Goal: Information Seeking & Learning: Learn about a topic

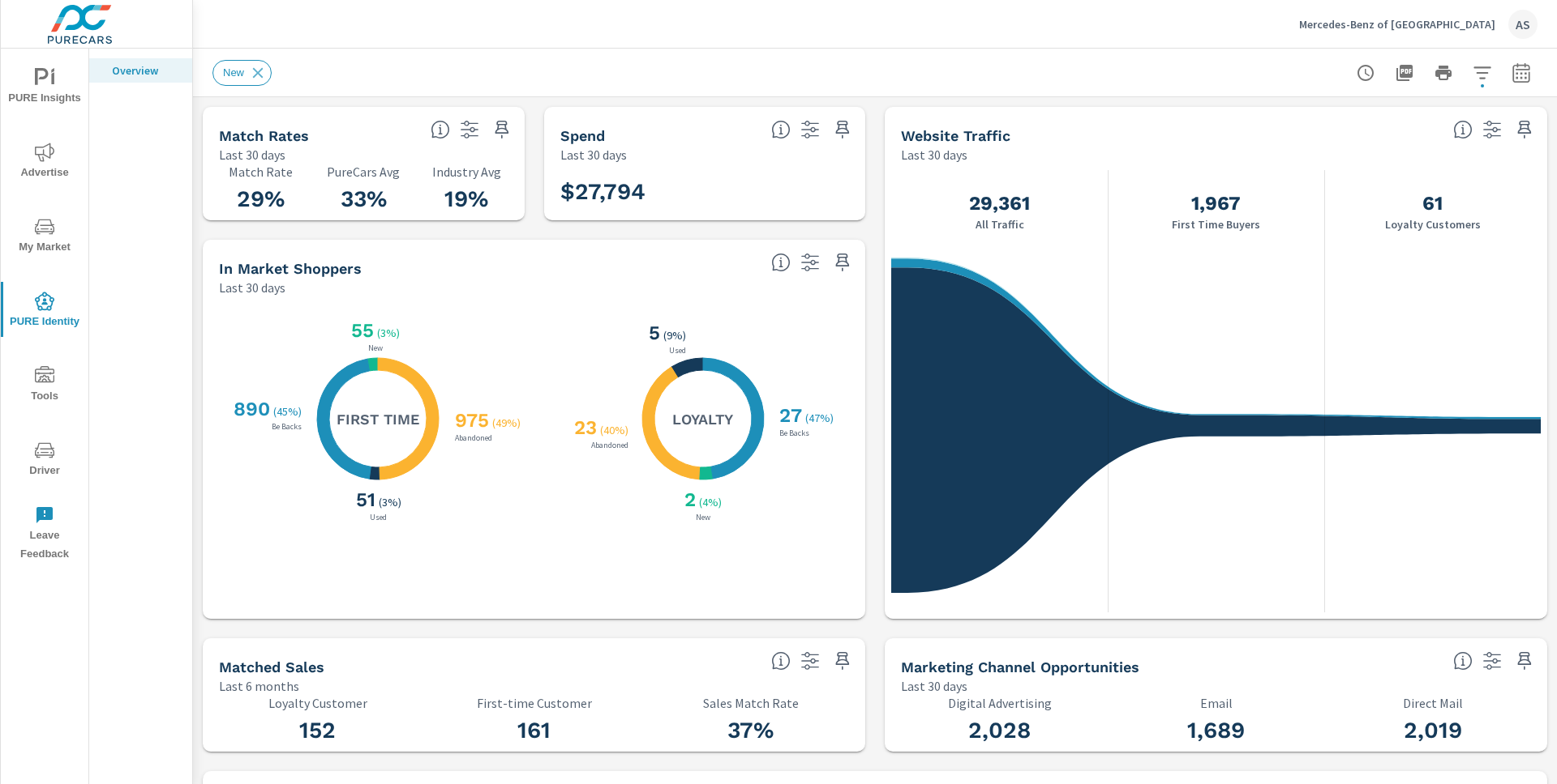
scroll to position [1, 0]
click at [138, 311] on div "Overview" at bounding box center [140, 416] width 103 height 735
click at [73, 108] on button "PURE Insights" at bounding box center [44, 85] width 87 height 56
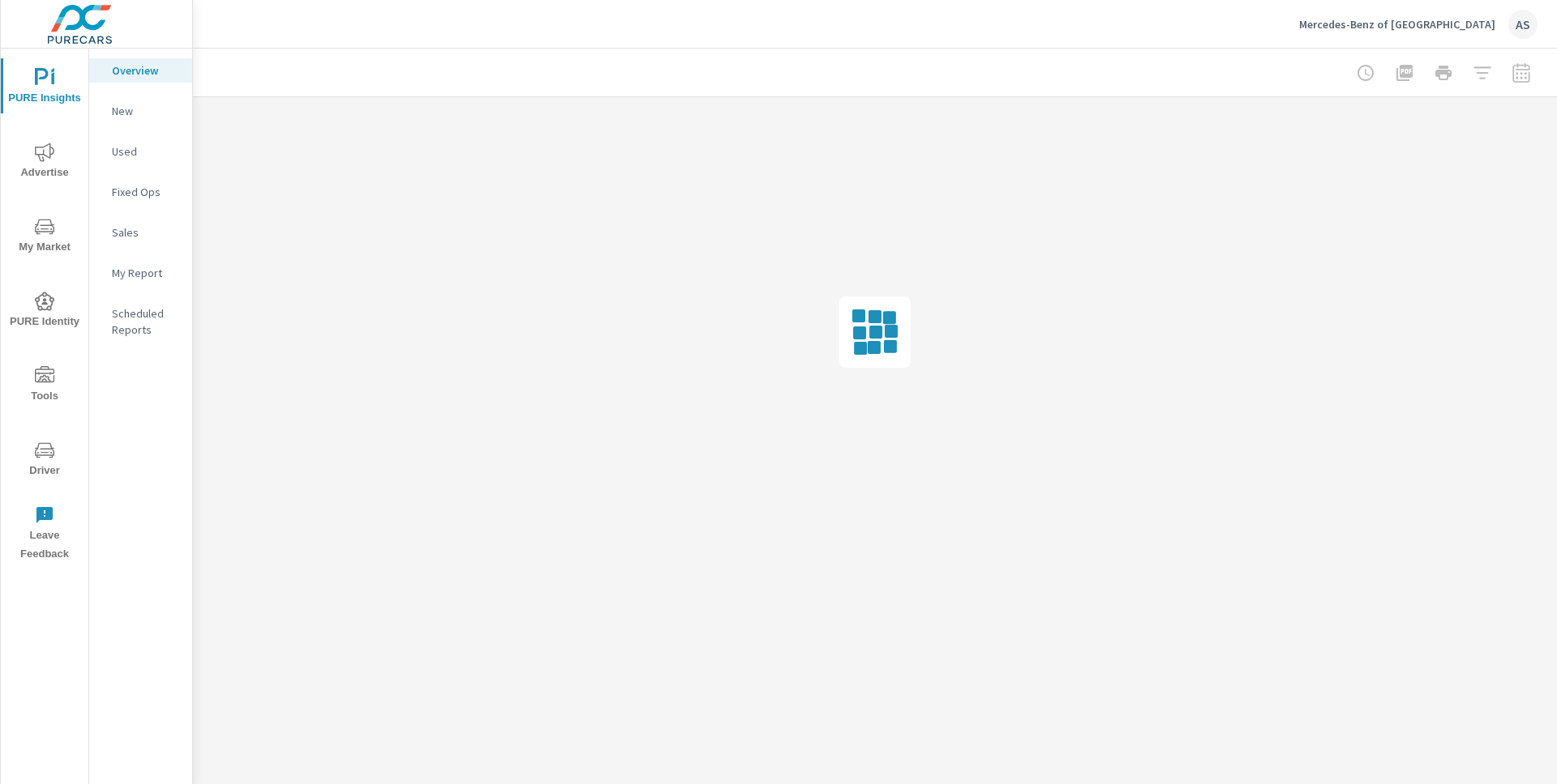
click at [56, 284] on button "PURE Identity" at bounding box center [44, 309] width 87 height 56
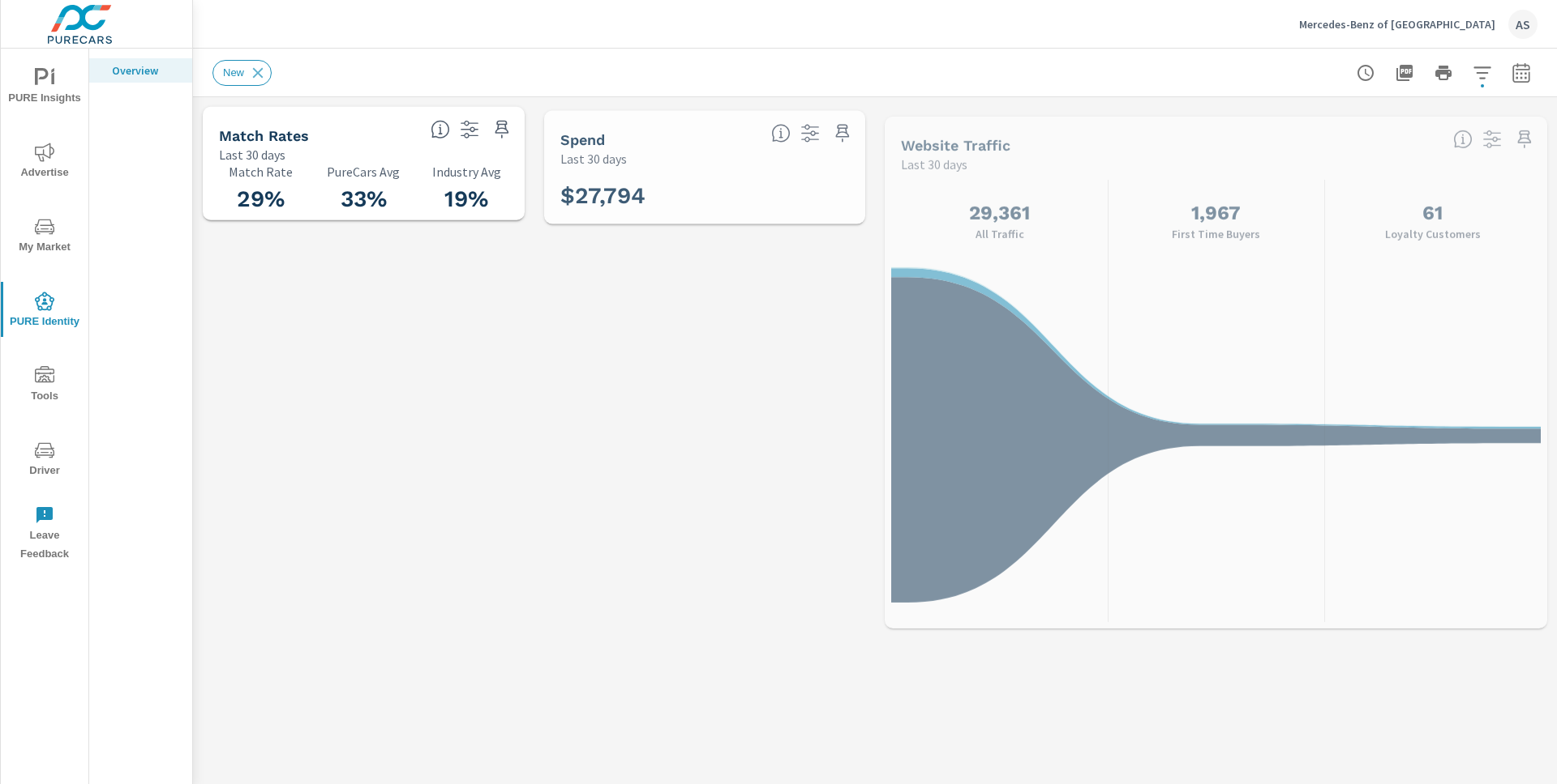
scroll to position [1, 0]
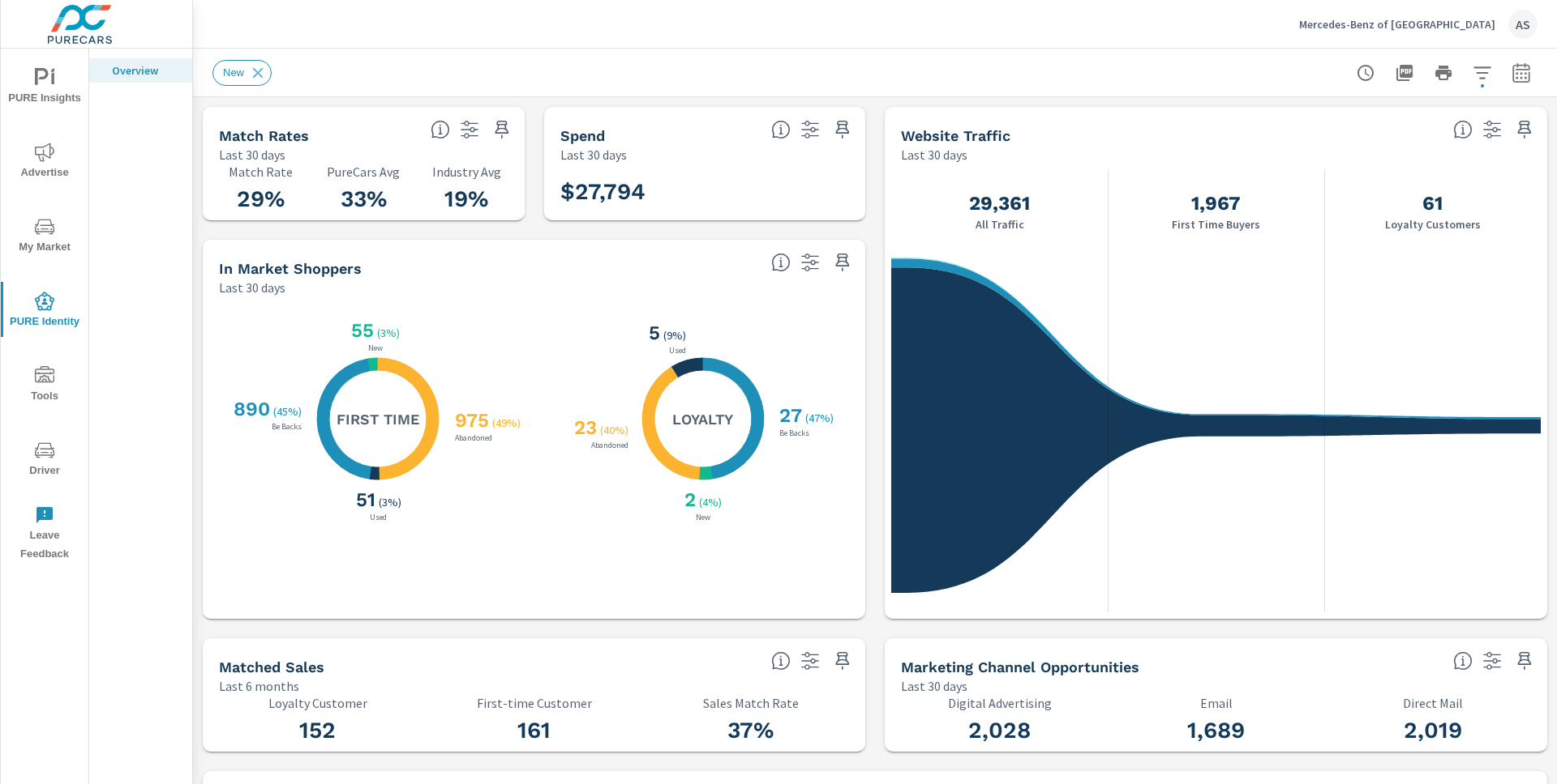
click at [64, 79] on span "PURE Insights" at bounding box center [44, 88] width 78 height 39
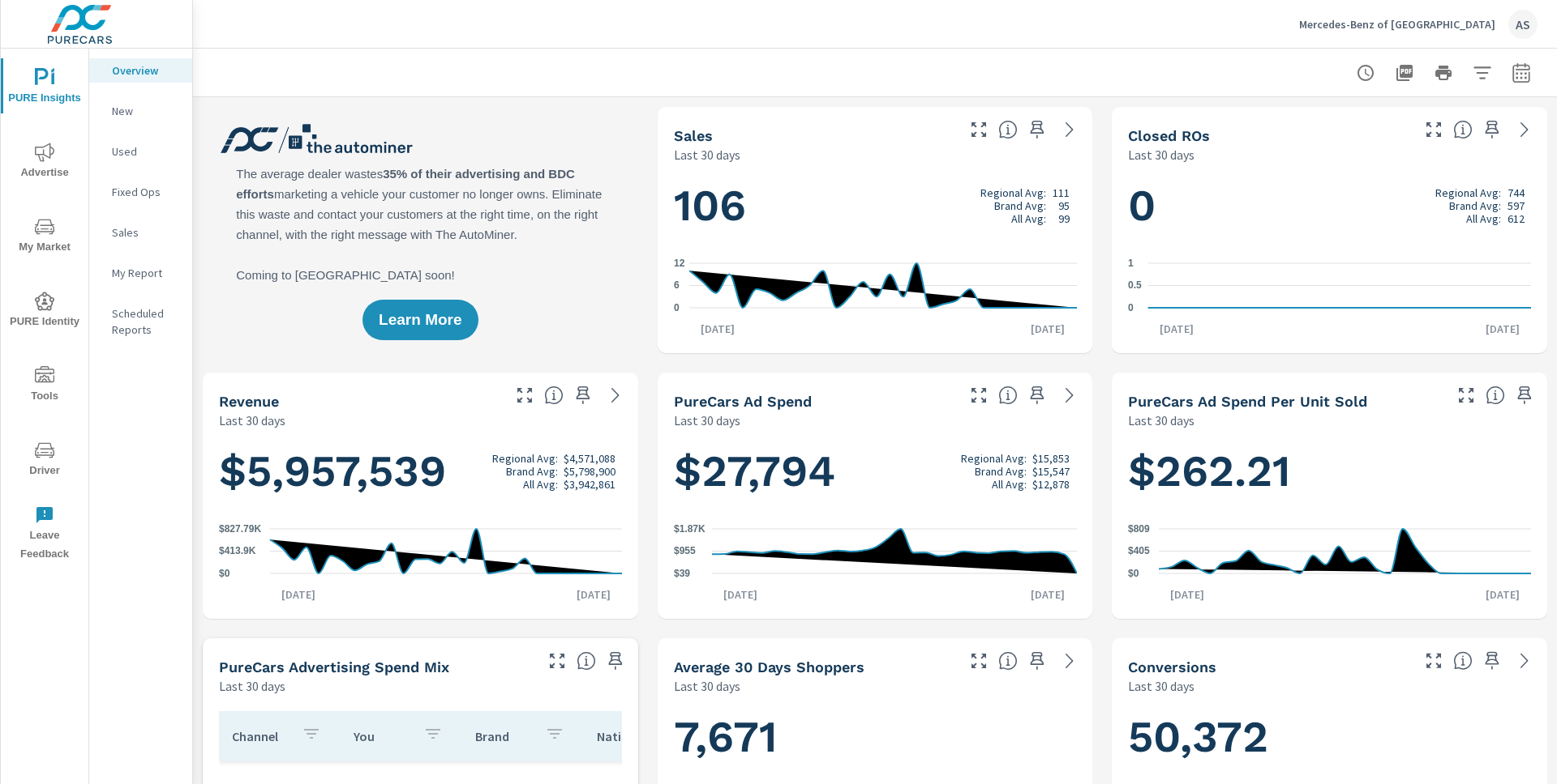
scroll to position [1, 0]
click at [57, 225] on span "My Market" at bounding box center [44, 237] width 78 height 39
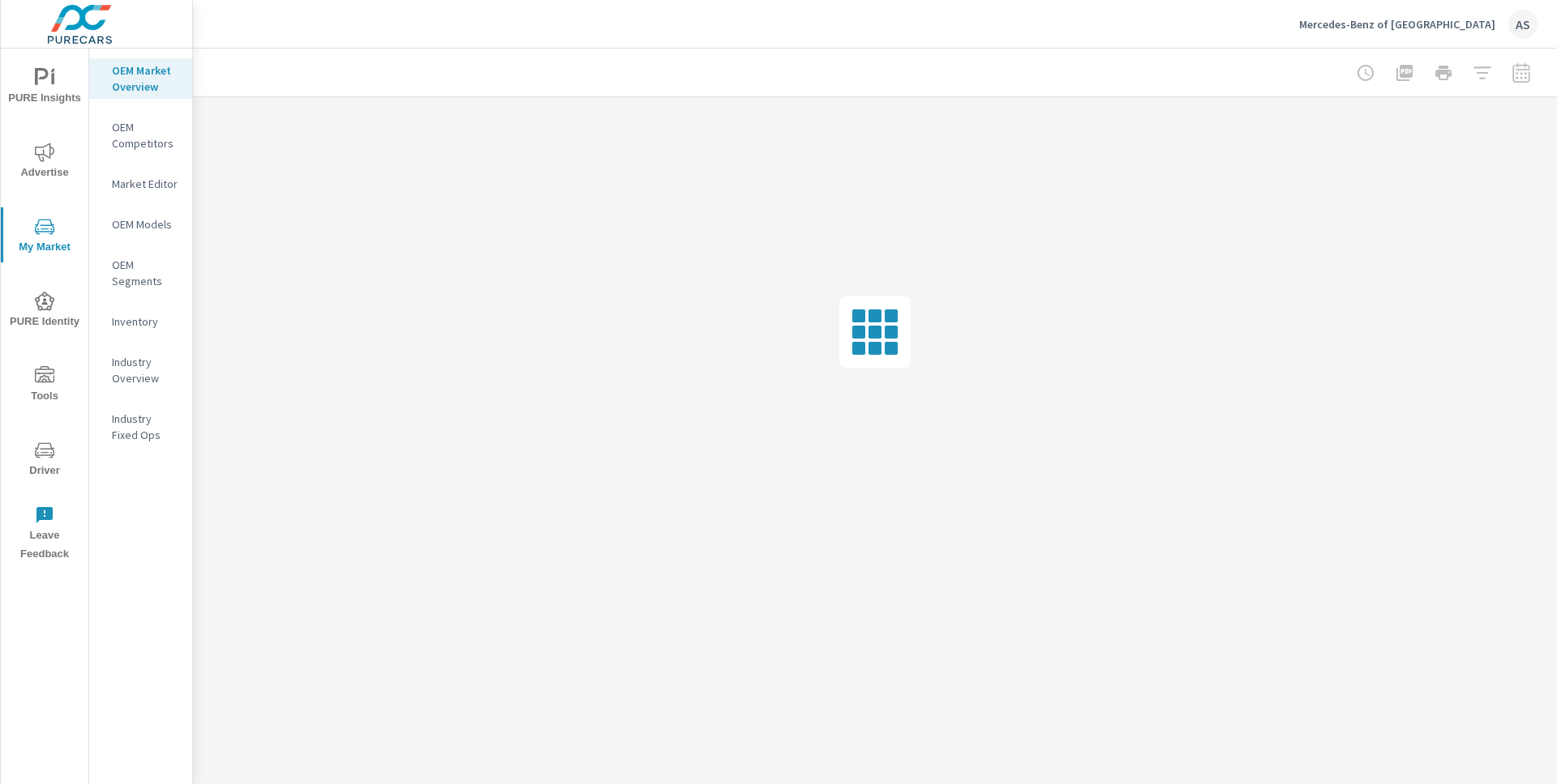
click at [150, 219] on p "OEM Models" at bounding box center [145, 224] width 68 height 16
click at [511, 336] on div at bounding box center [875, 332] width 1364 height 471
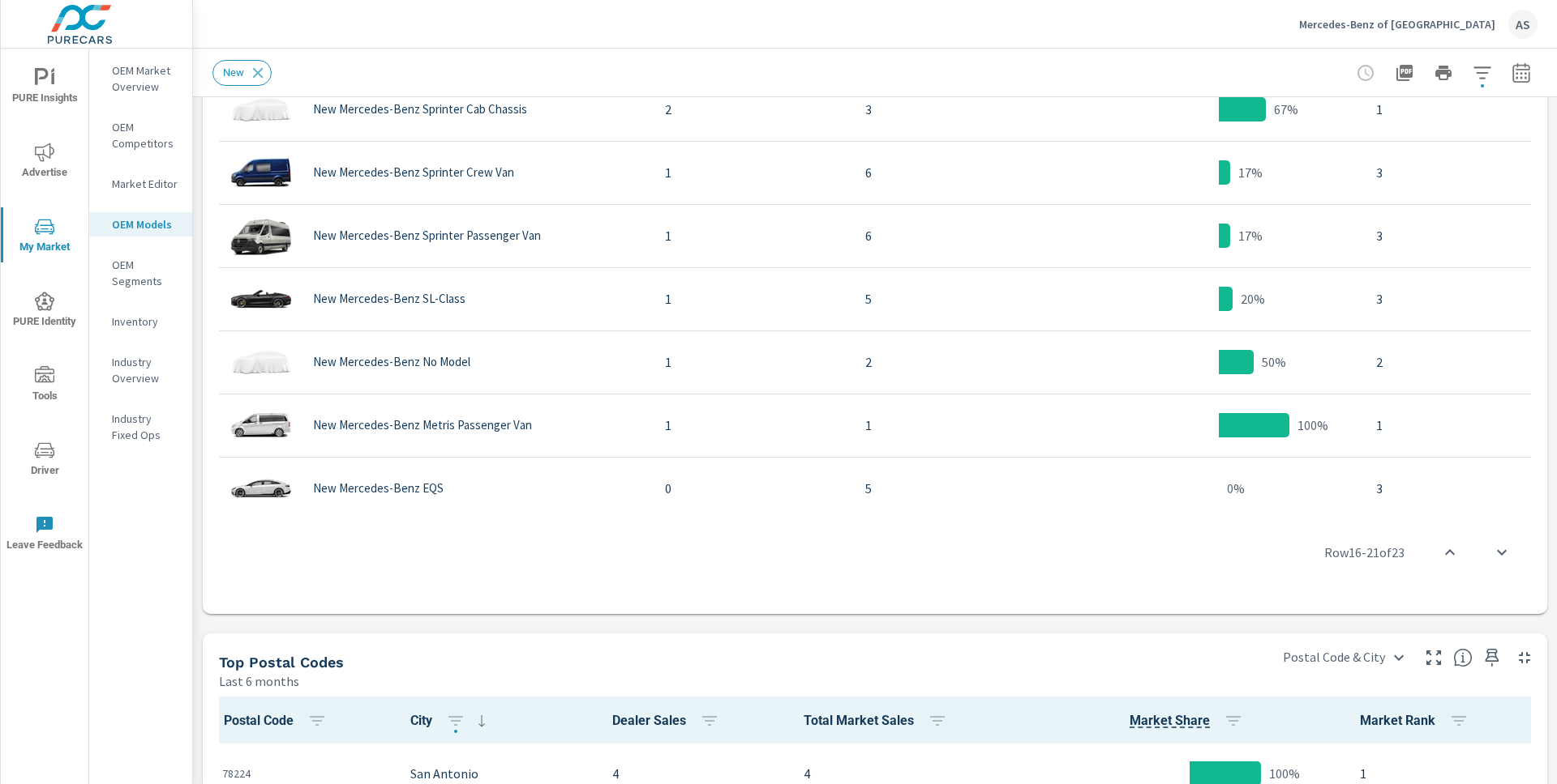
scroll to position [771, 0]
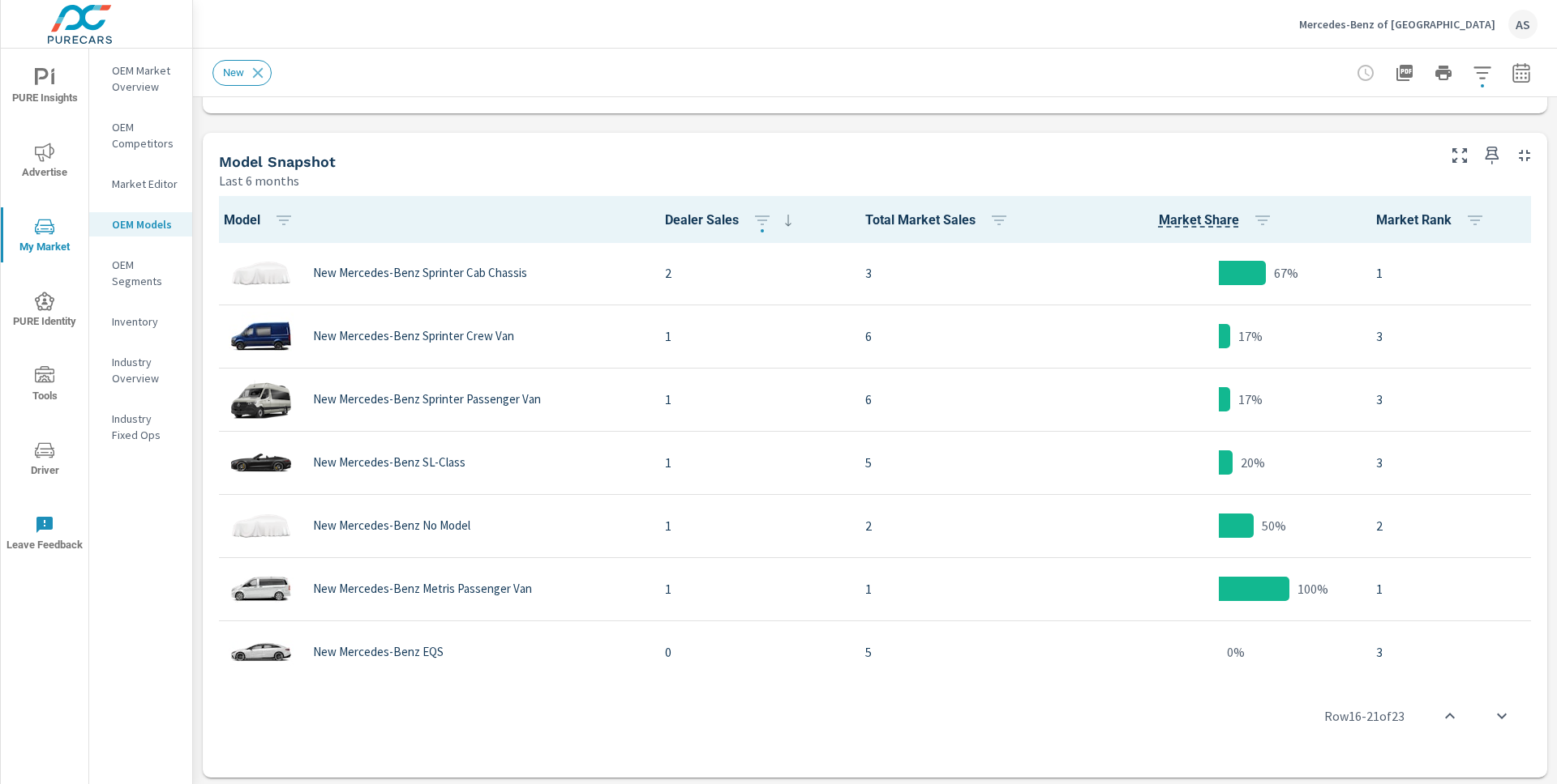
click at [420, 703] on div "Row 16 - 21 of 23" at bounding box center [875, 717] width 1331 height 97
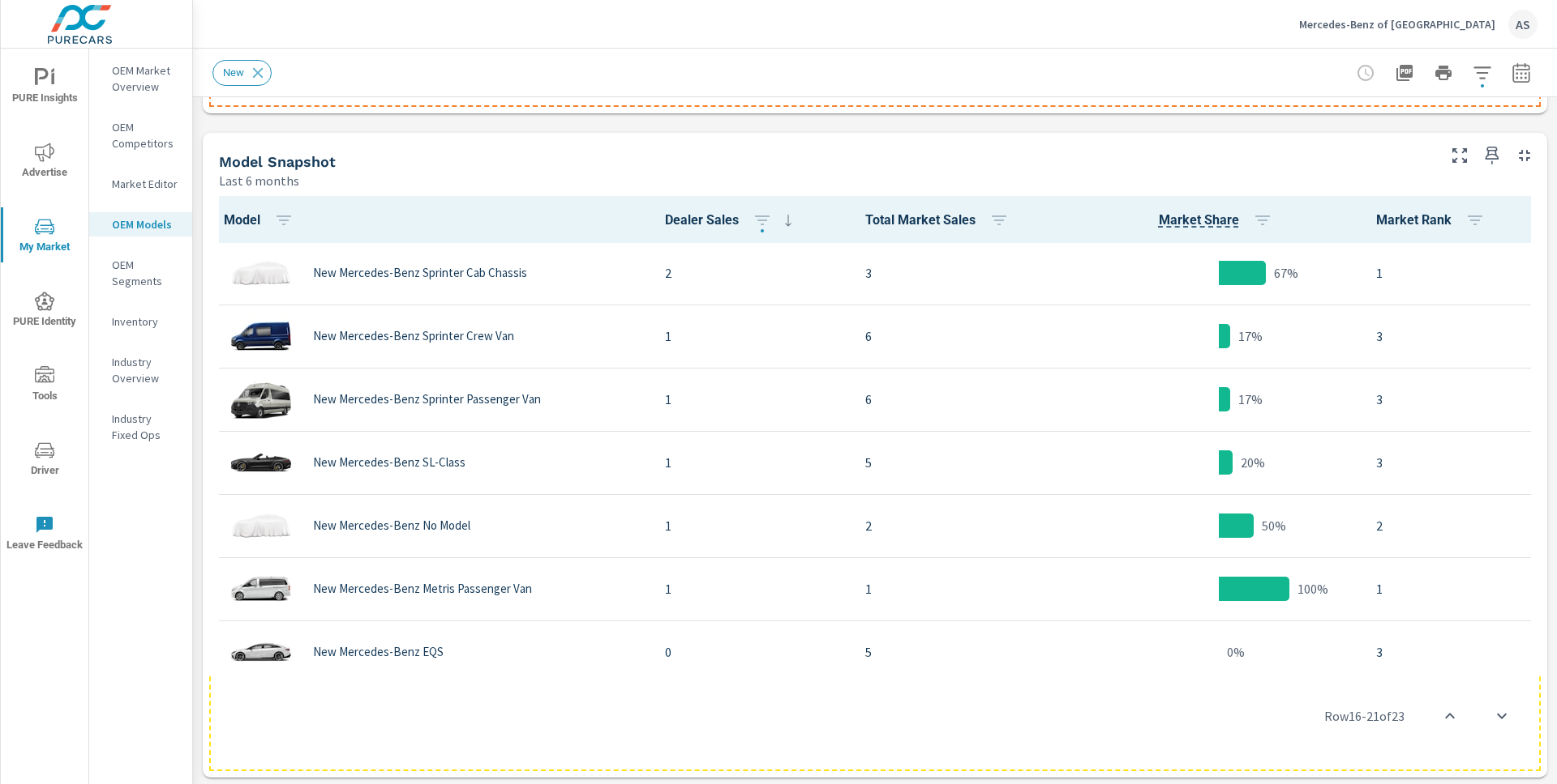
click at [353, 730] on div "Row 16 - 21 of 23" at bounding box center [875, 717] width 1331 height 97
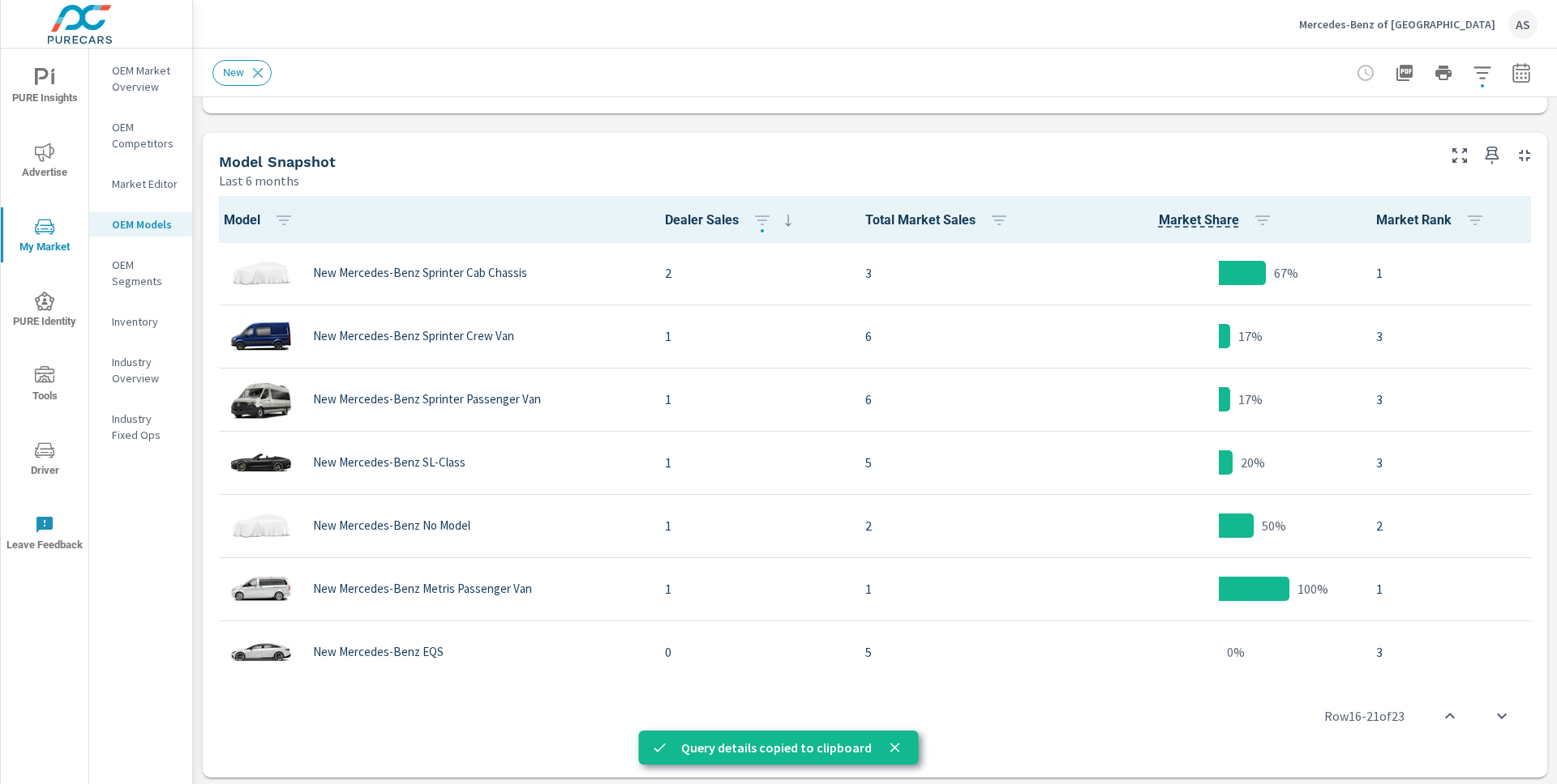
click at [136, 123] on p "OEM Competitors" at bounding box center [145, 135] width 68 height 32
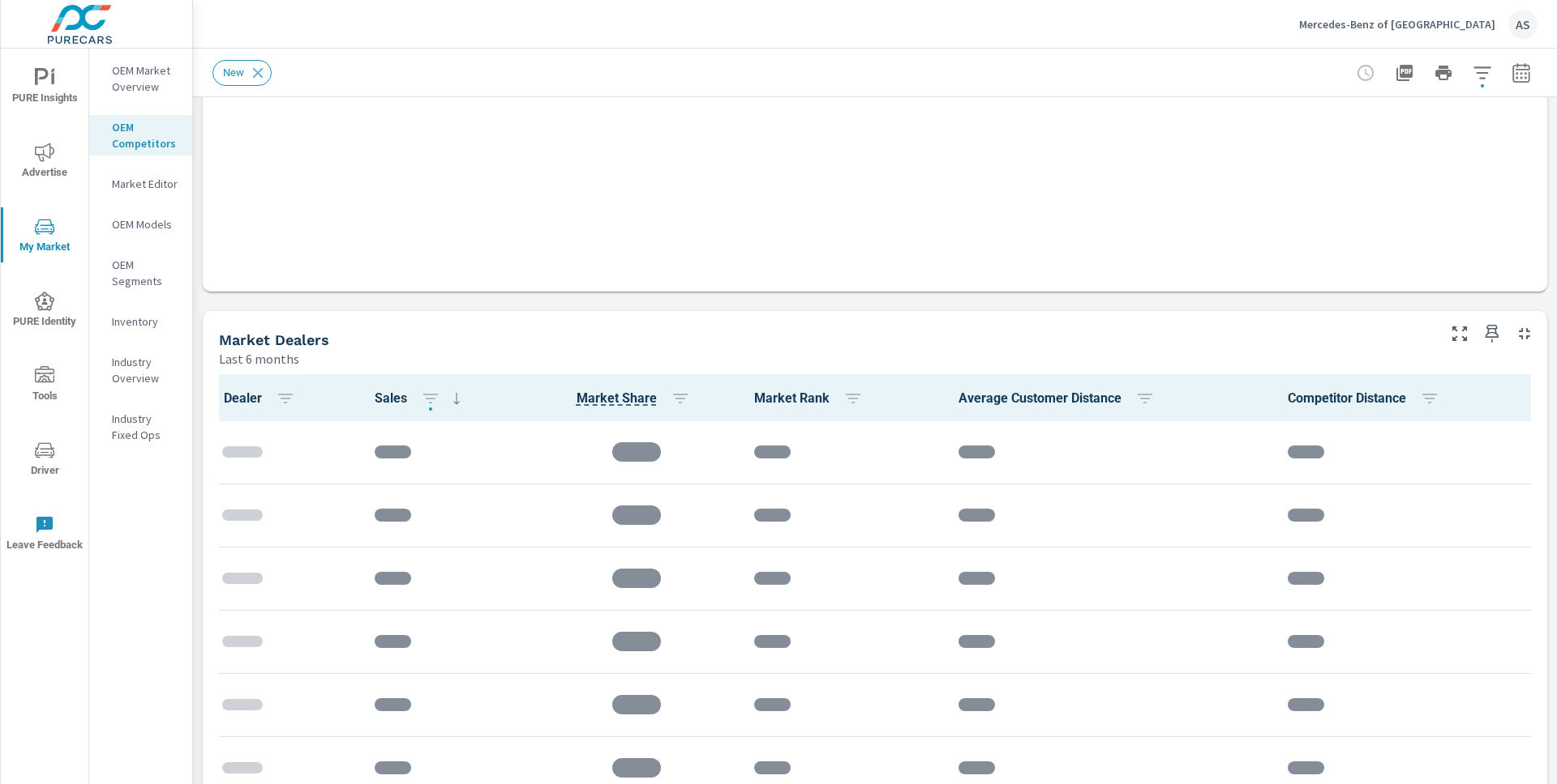
scroll to position [570, 0]
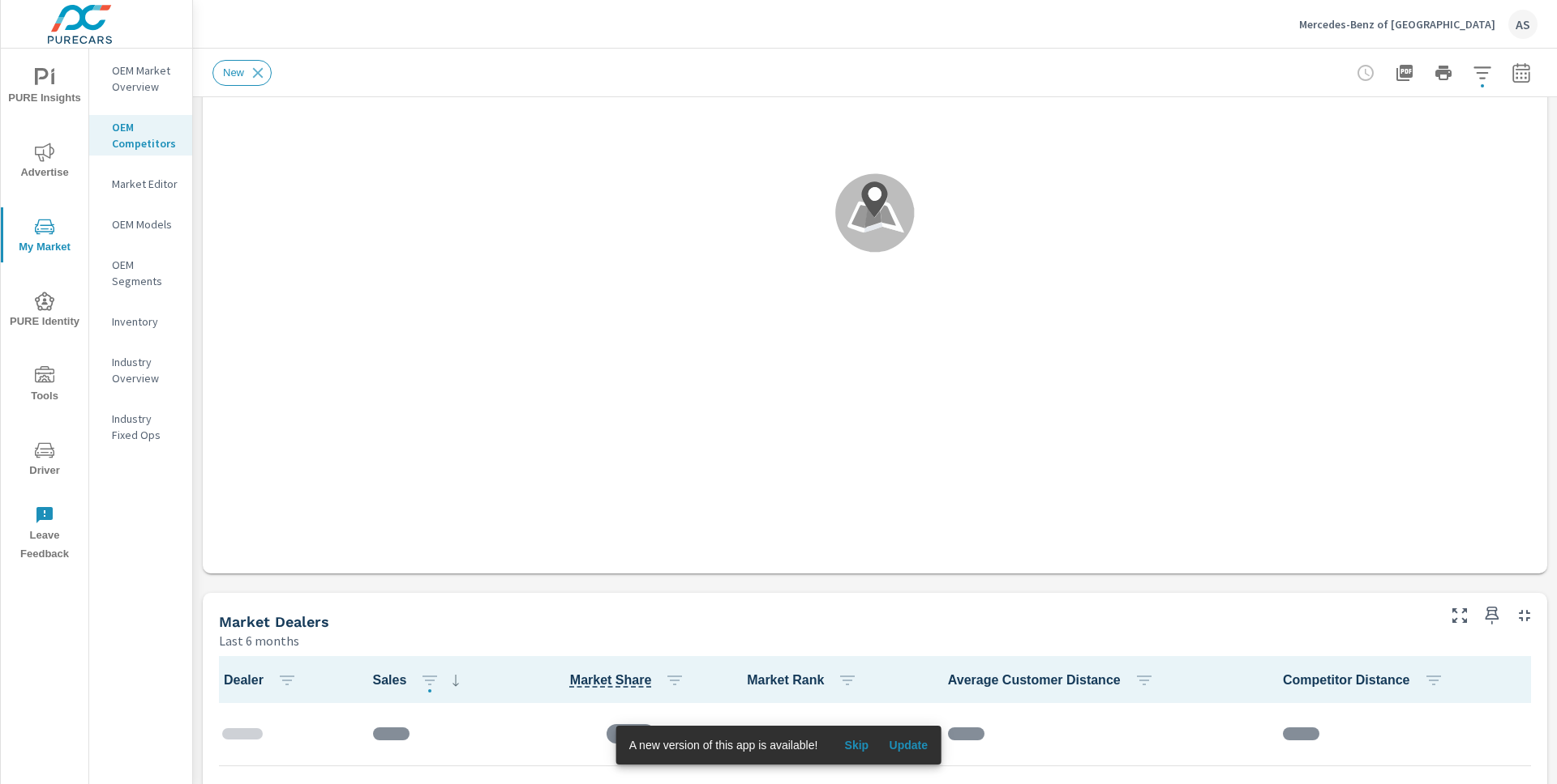
scroll to position [685, 0]
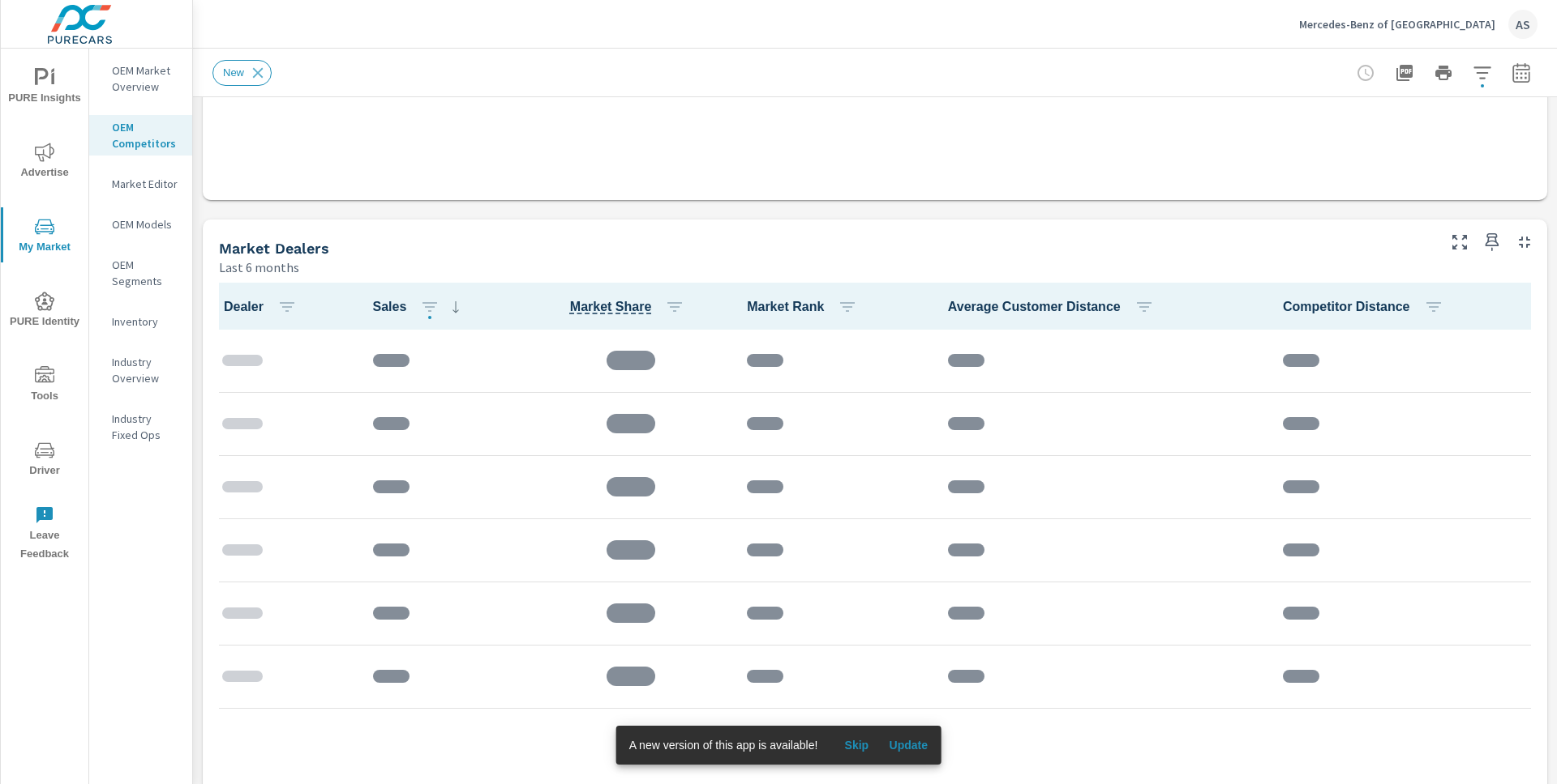
click at [339, 278] on div "Dealer Sales Market Share Market Rank Average Customer Distance Competitor Dist…" at bounding box center [874, 570] width 1344 height 588
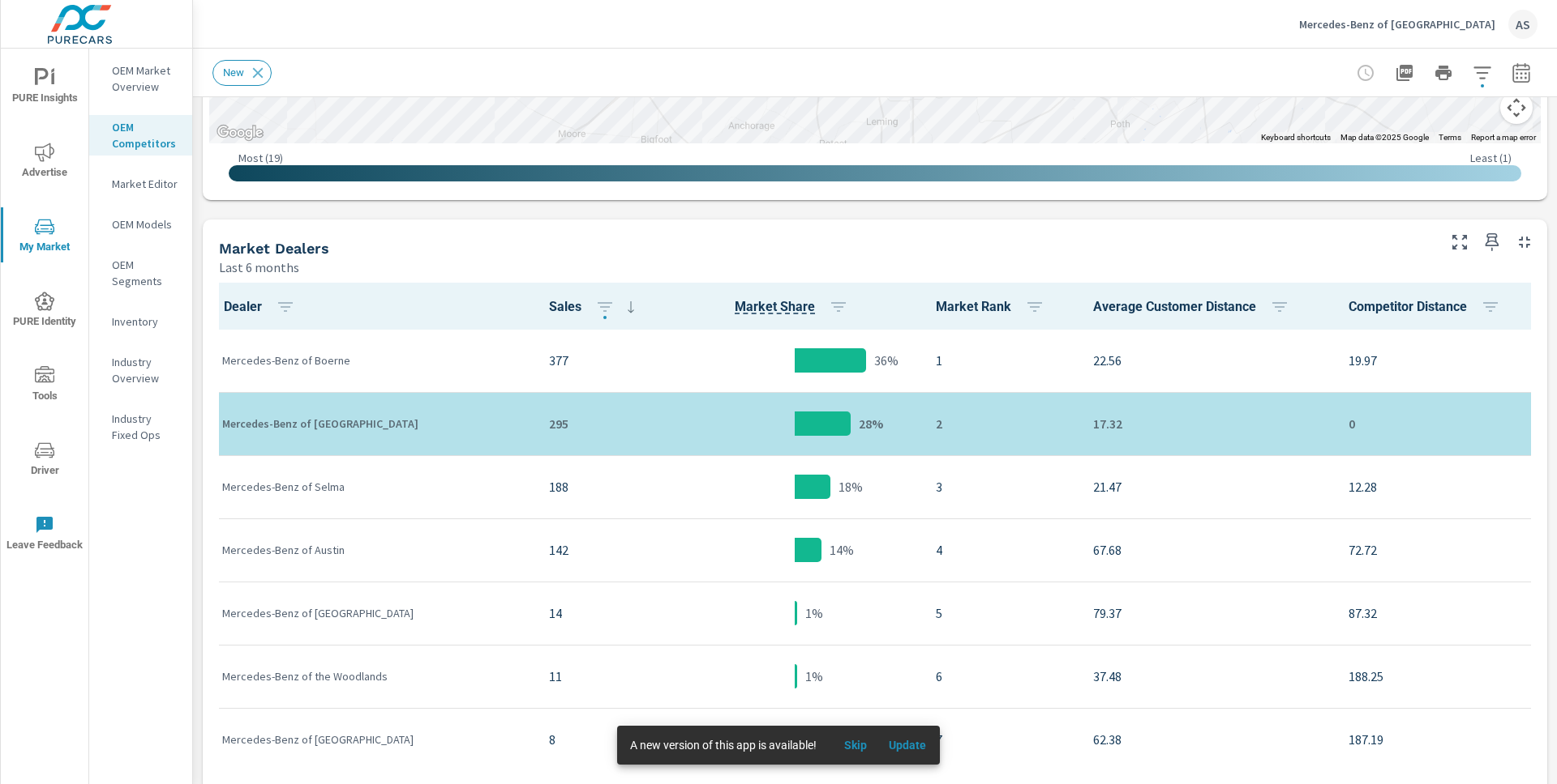
scroll to position [127, 0]
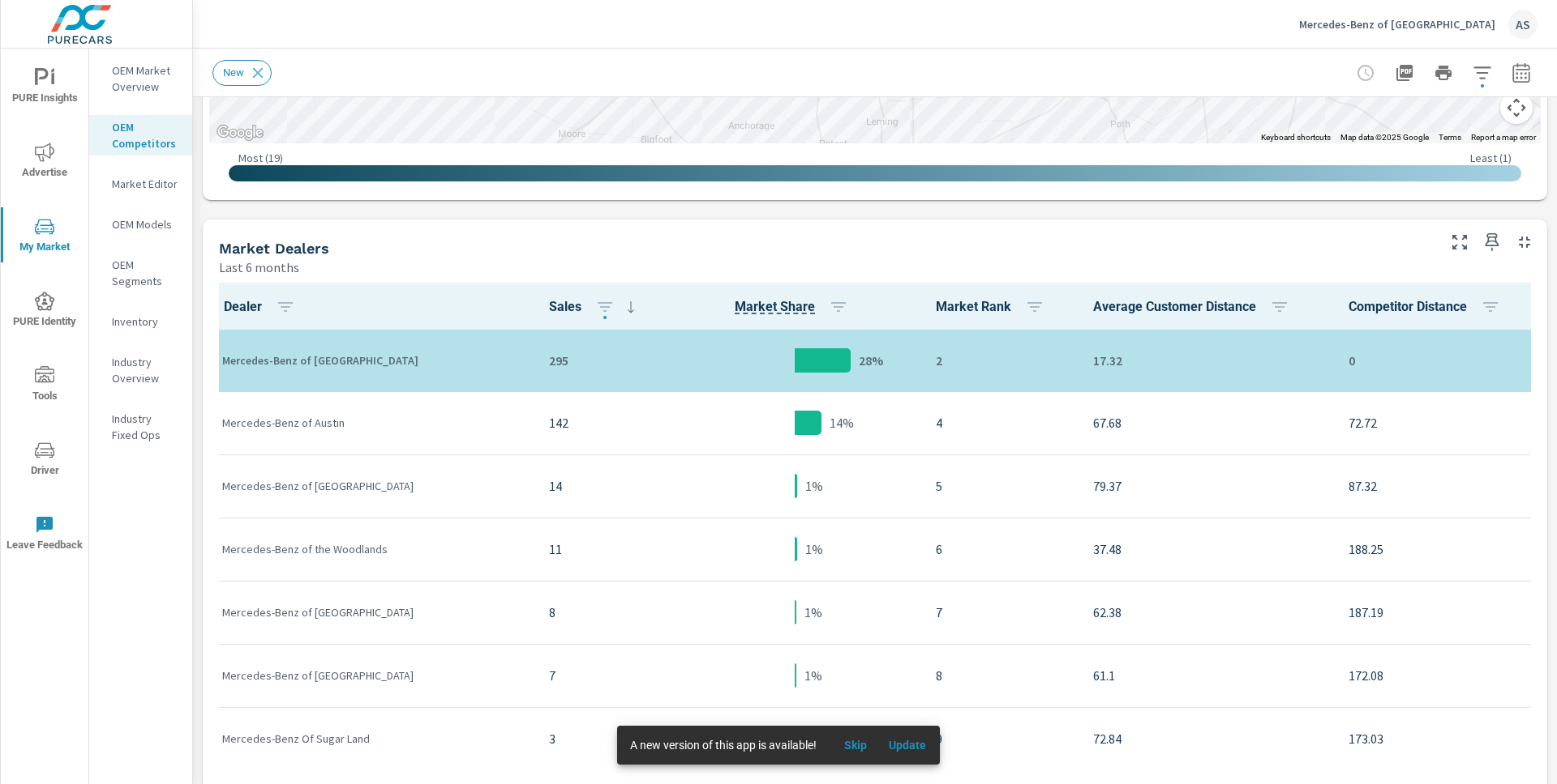
click at [367, 243] on div "Market Dealers" at bounding box center [826, 249] width 1214 height 19
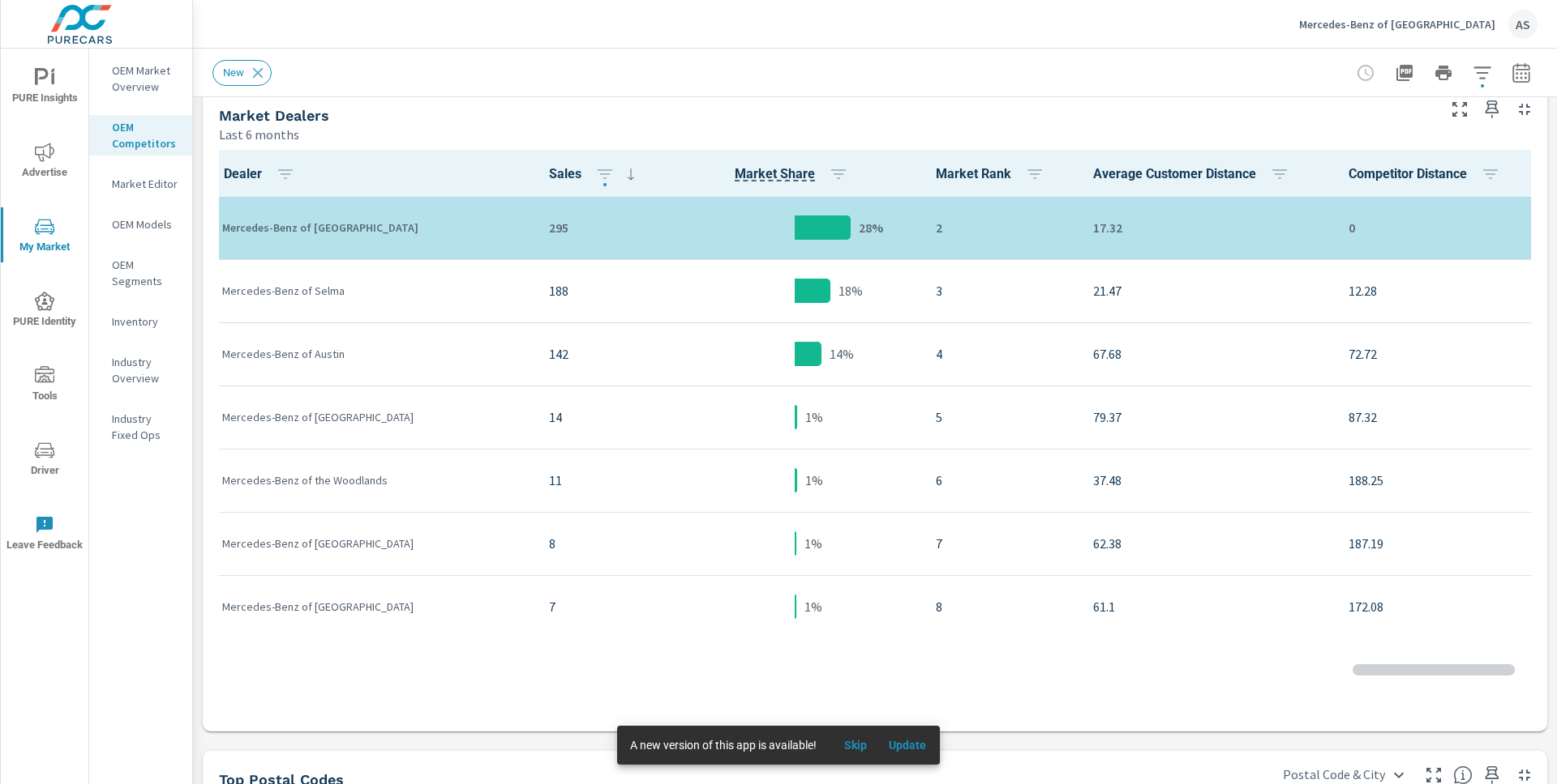
scroll to position [691, 0]
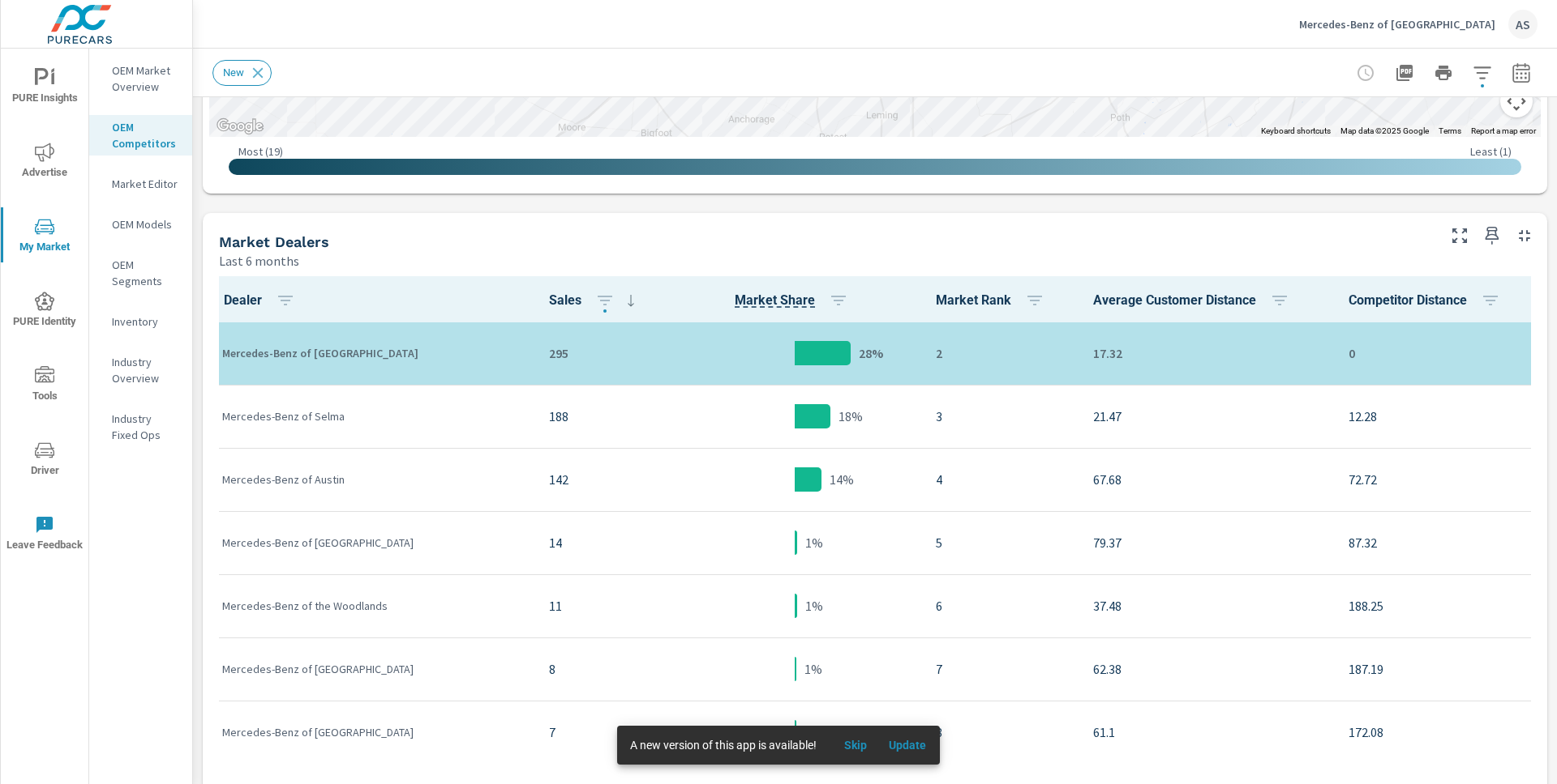
scroll to position [63, 0]
click at [279, 357] on p "Mercedes-Benz of [GEOGRAPHIC_DATA]" at bounding box center [373, 354] width 301 height 16
drag, startPoint x: 279, startPoint y: 357, endPoint x: 255, endPoint y: 357, distance: 24.0
click at [255, 357] on p "Mercedes-Benz of [GEOGRAPHIC_DATA]" at bounding box center [373, 354] width 301 height 16
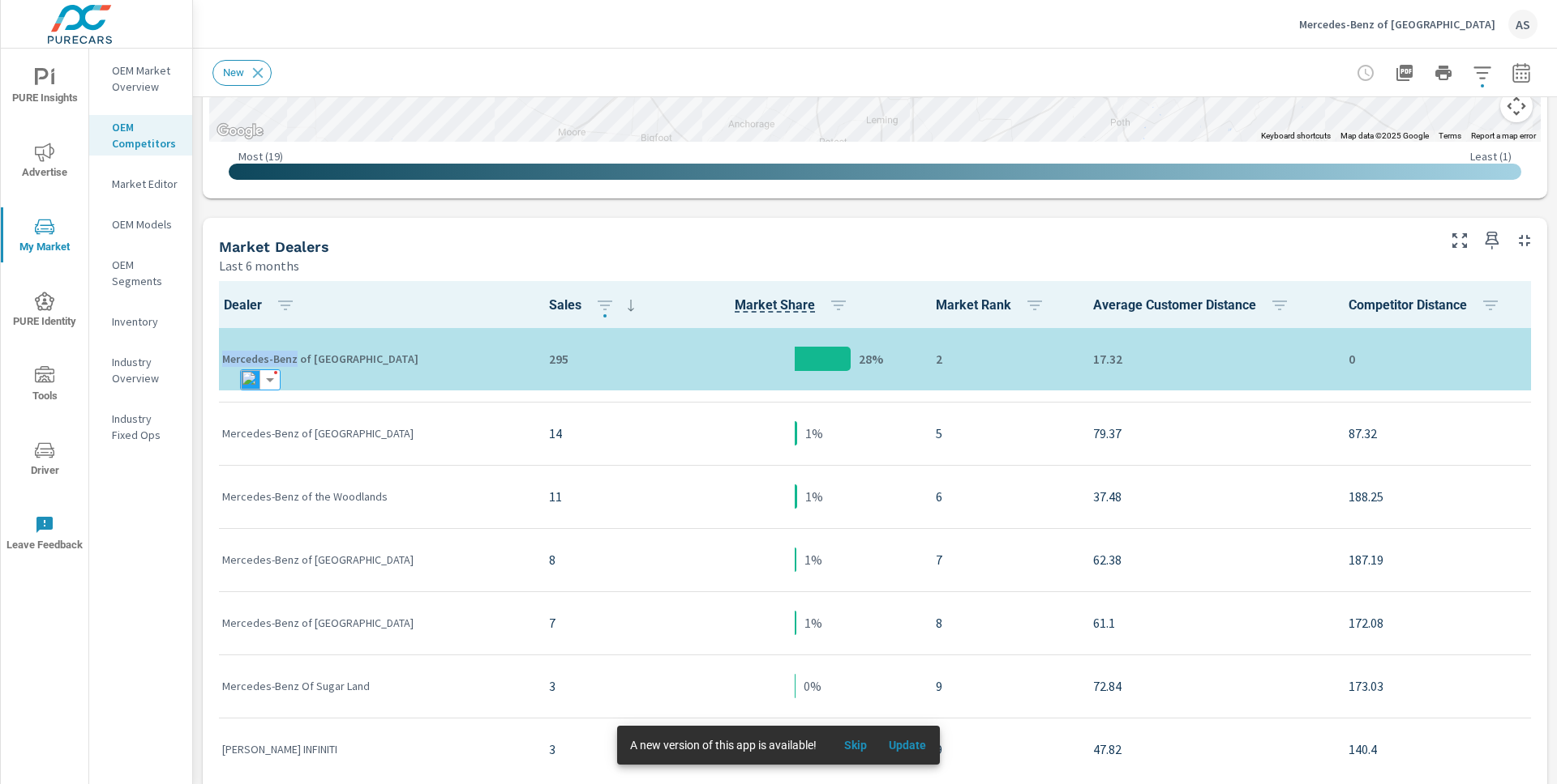
scroll to position [222, 0]
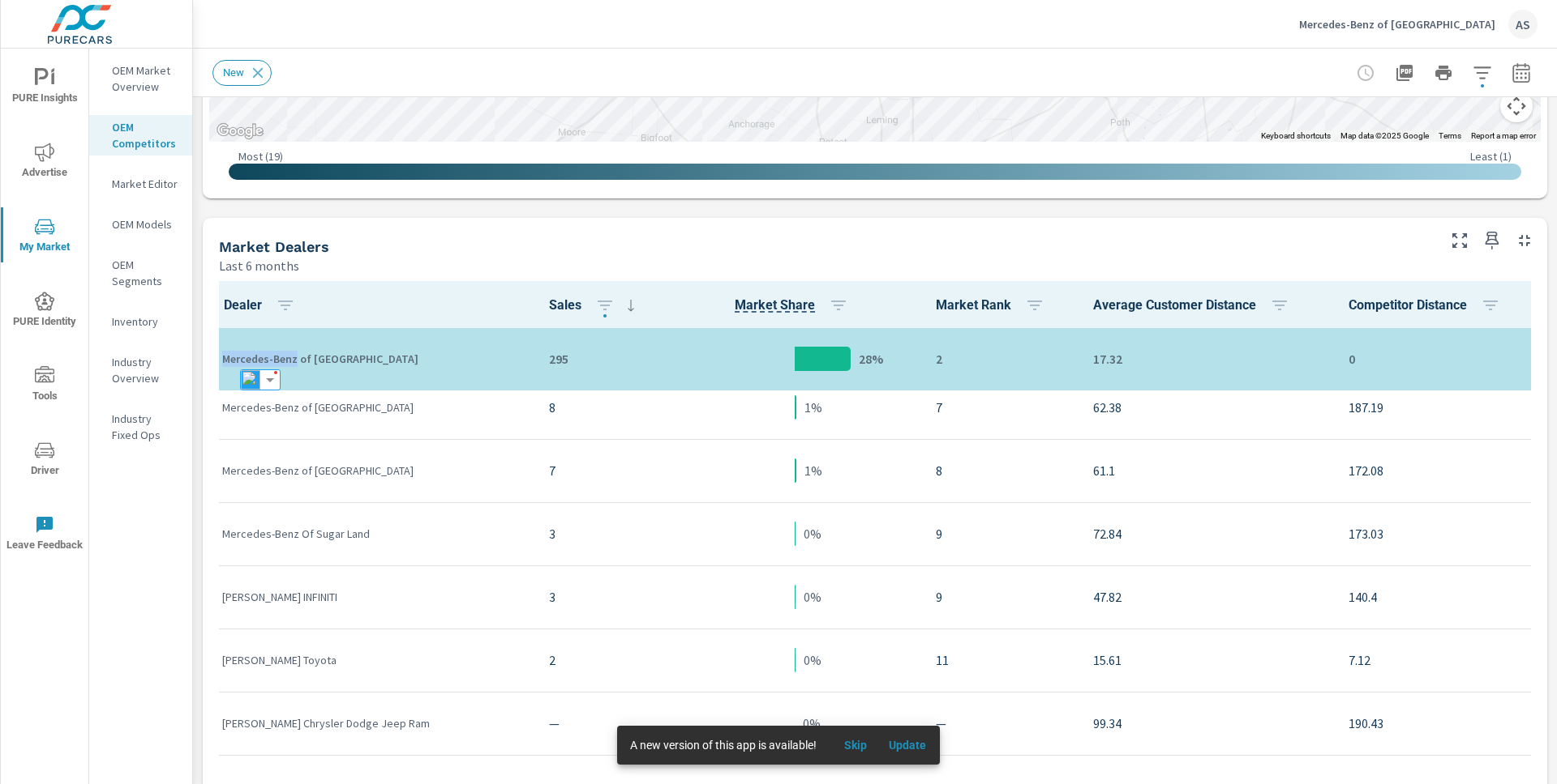
scroll to position [331, 0]
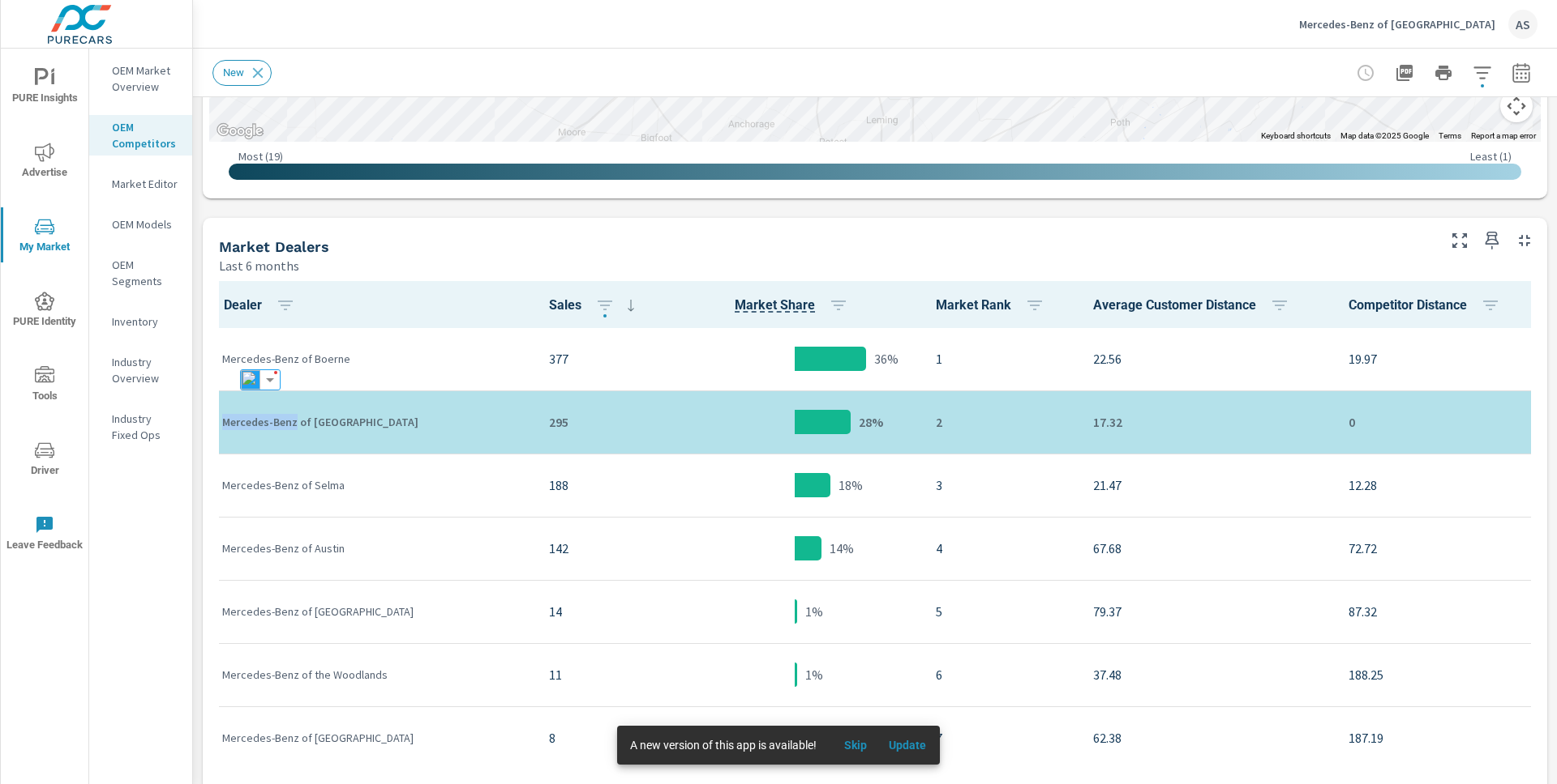
scroll to position [1, 0]
click at [318, 418] on p "Mercedes-Benz of [GEOGRAPHIC_DATA]" at bounding box center [373, 421] width 301 height 16
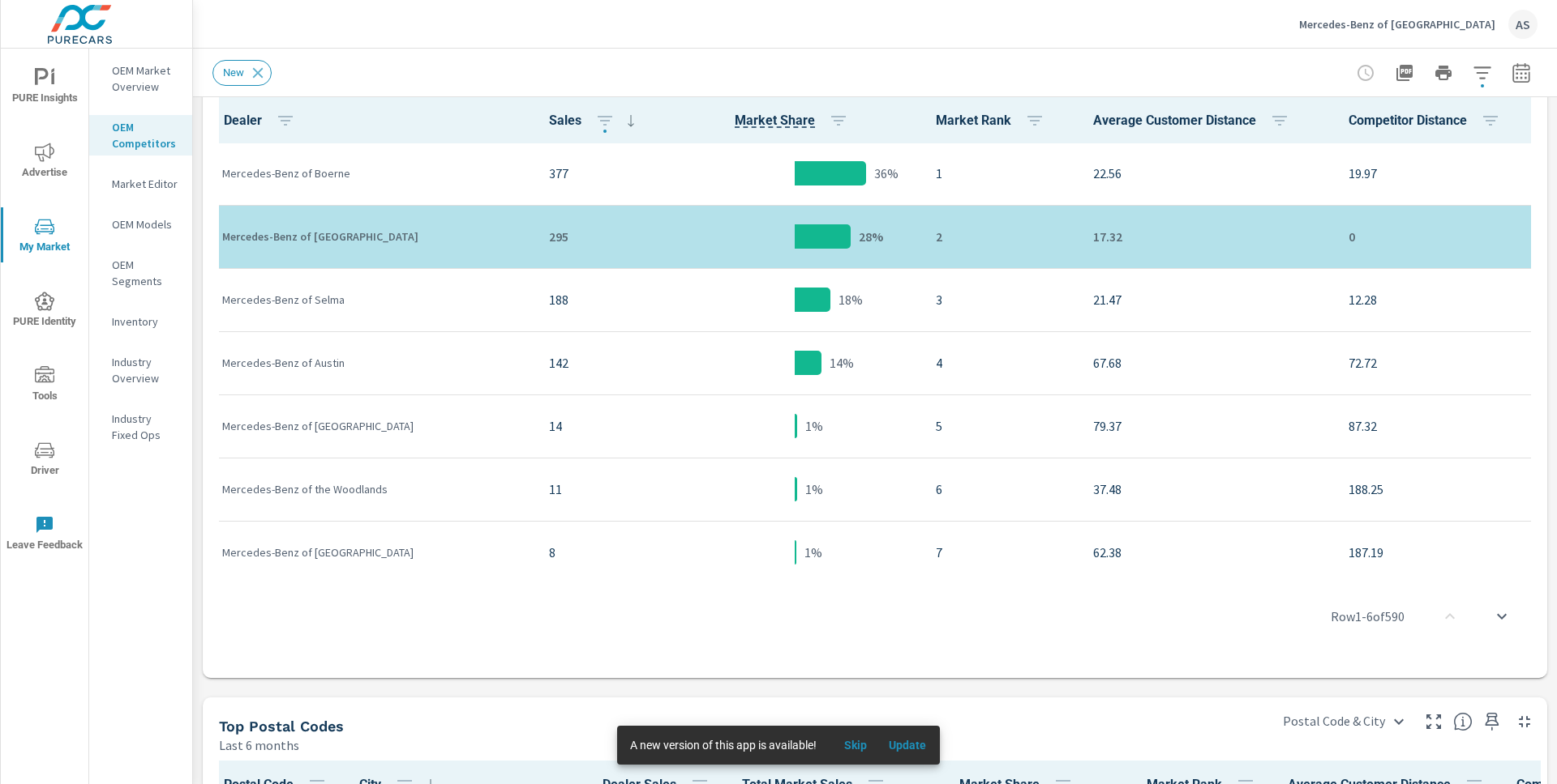
scroll to position [1105, 0]
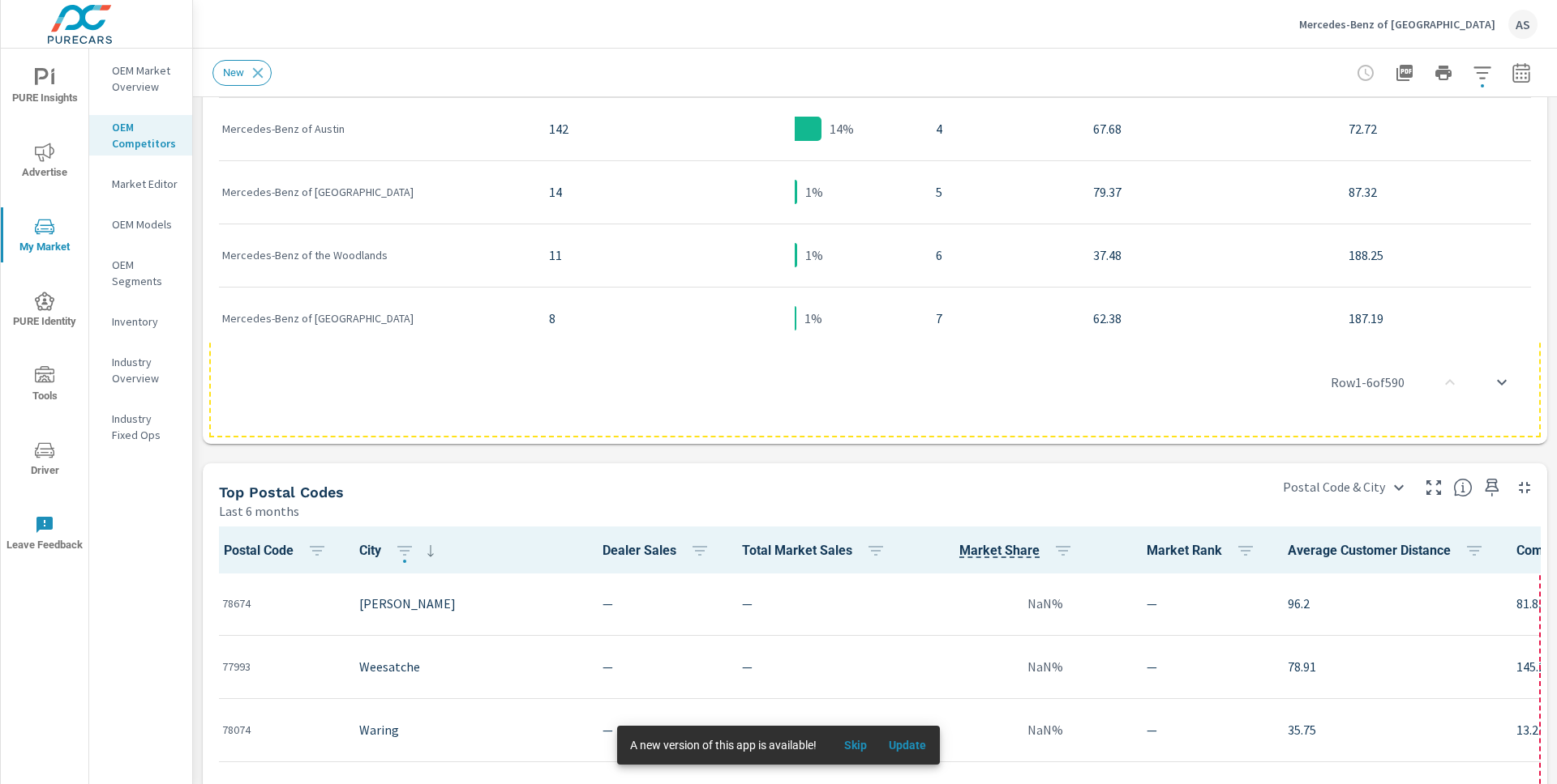
click at [332, 408] on div "Row 1 - 6 of 590" at bounding box center [875, 383] width 1331 height 97
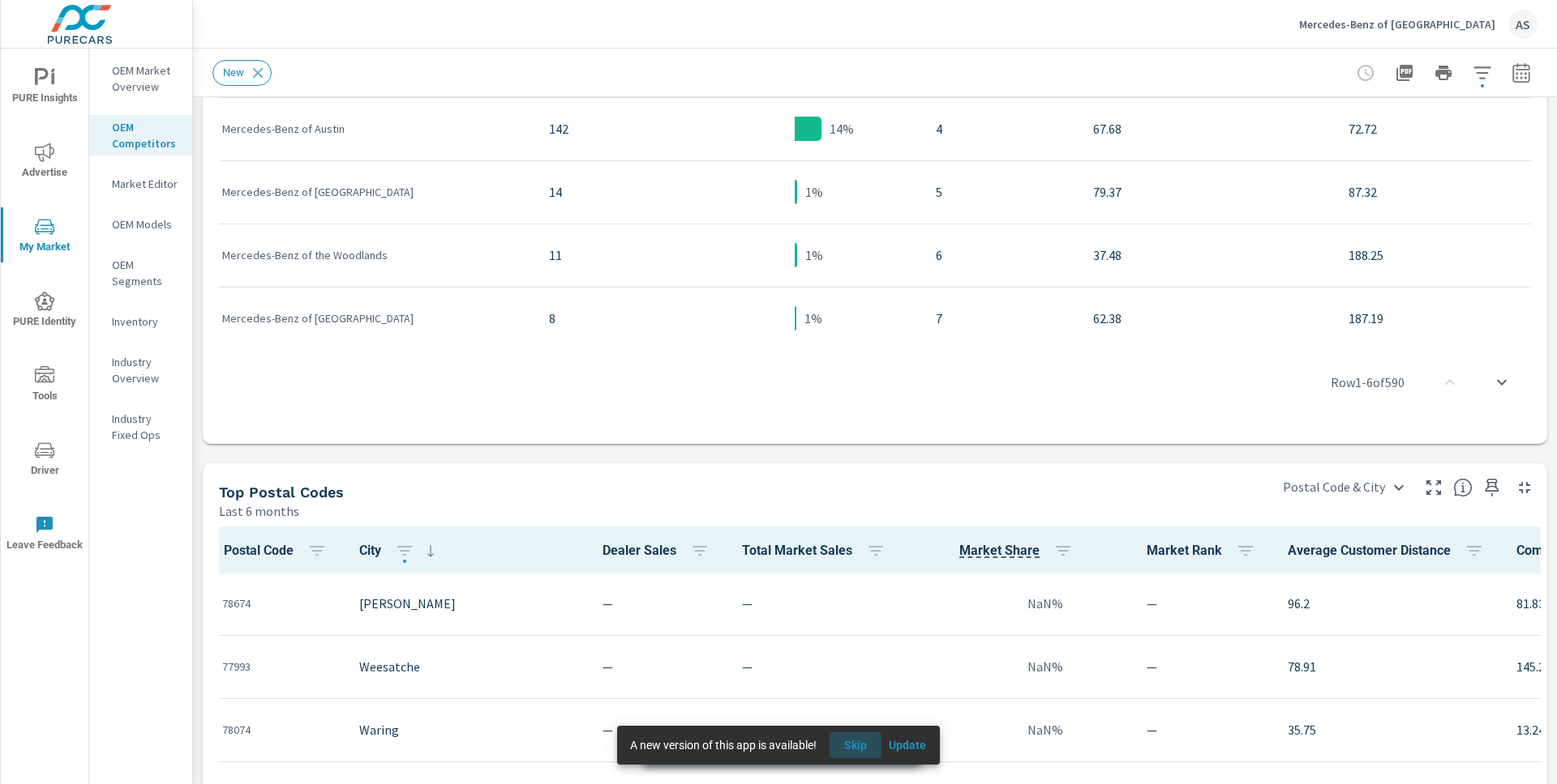
click at [871, 751] on span "Skip" at bounding box center [855, 745] width 39 height 15
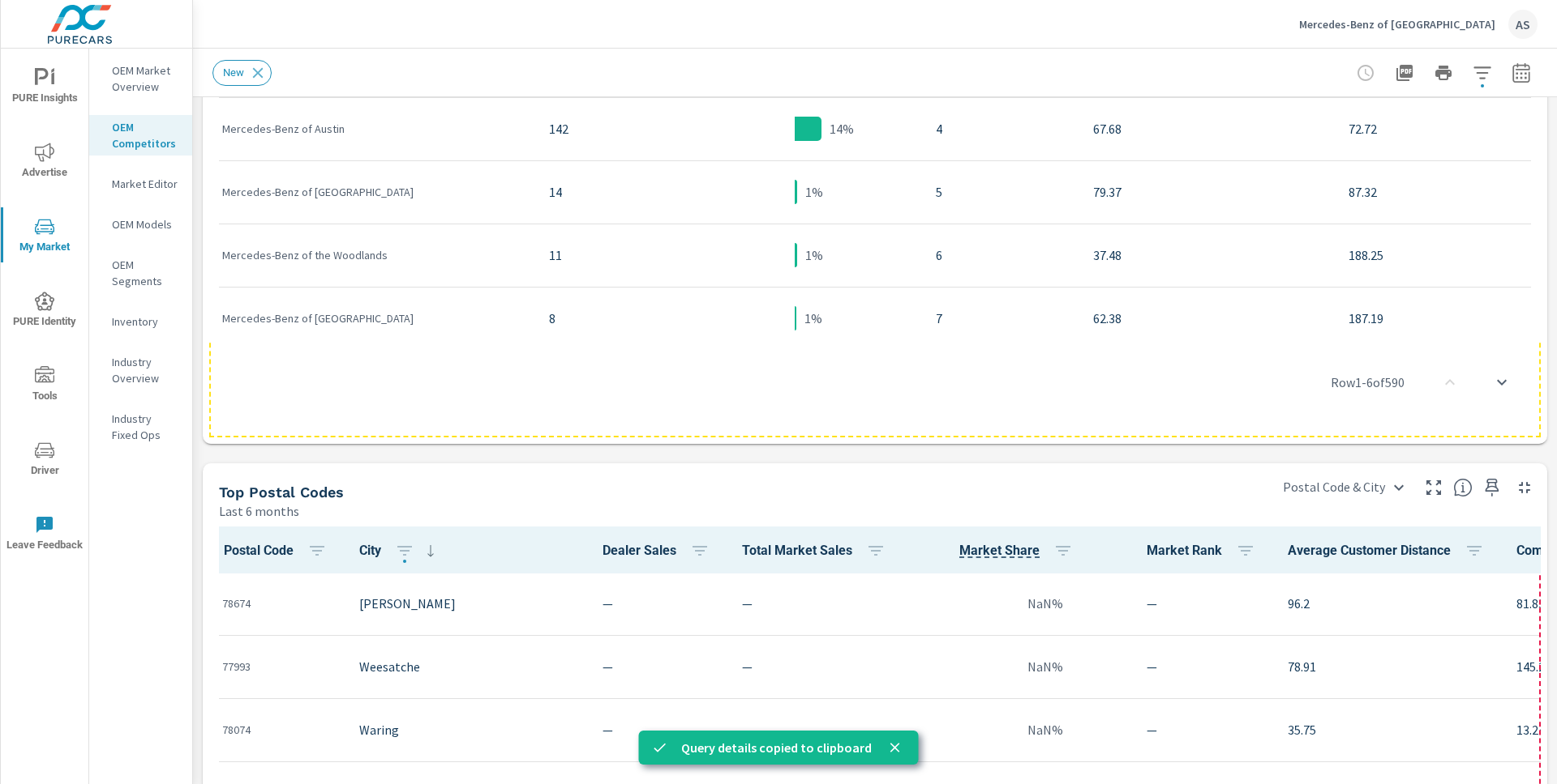
click at [595, 402] on div "Row 1 - 6 of 590" at bounding box center [875, 383] width 1331 height 97
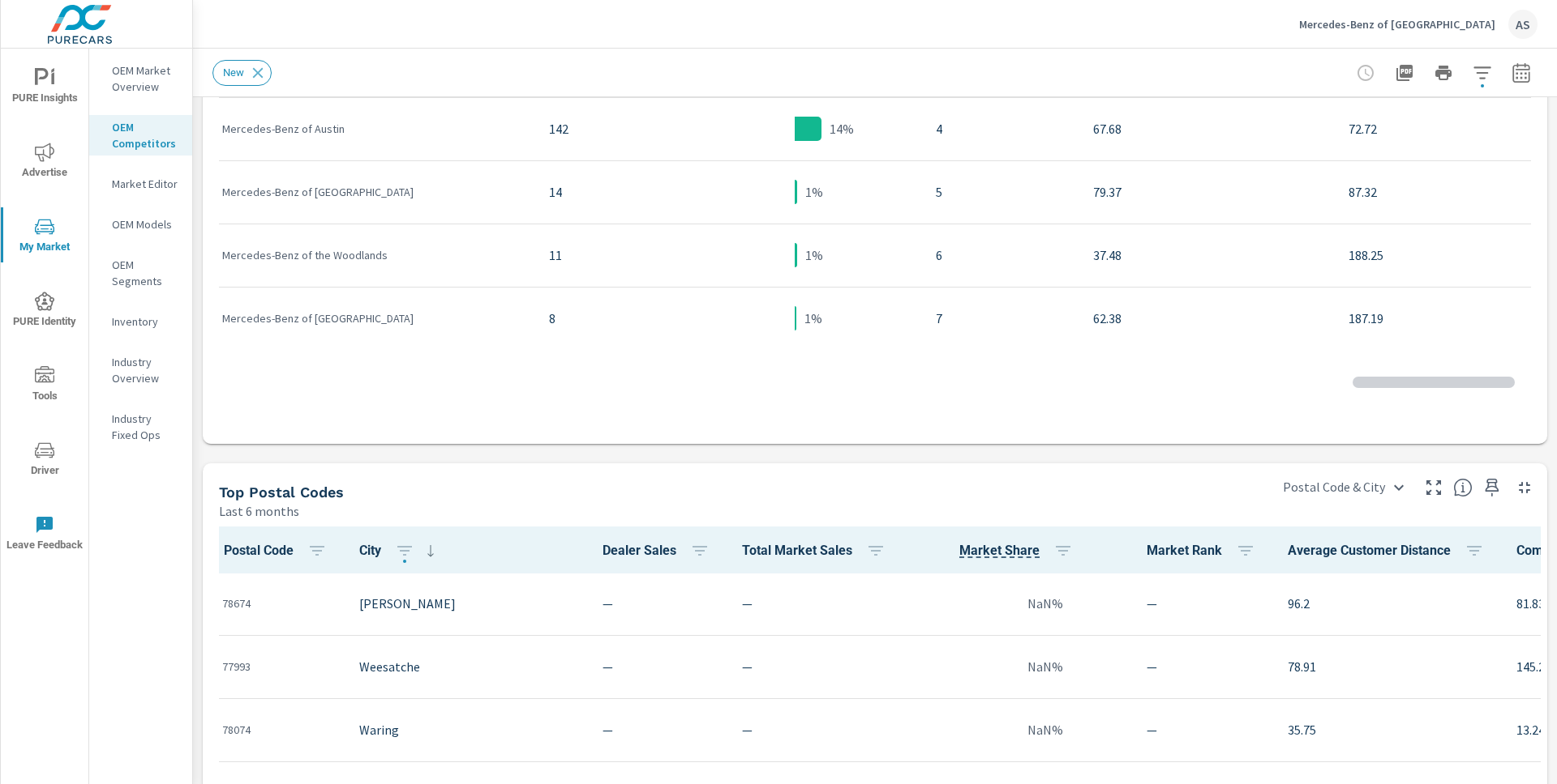
scroll to position [2718, 0]
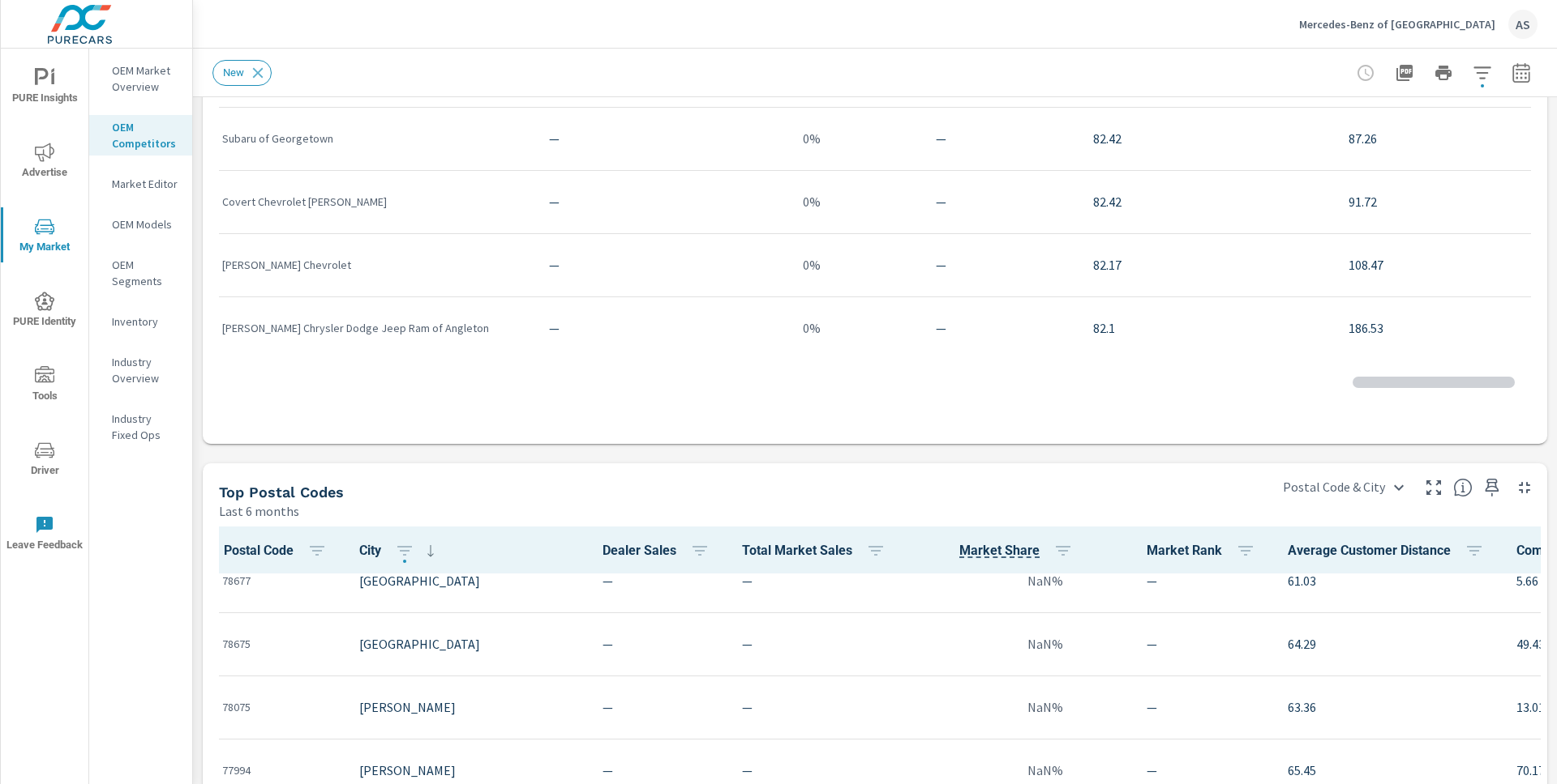
scroll to position [2803, 0]
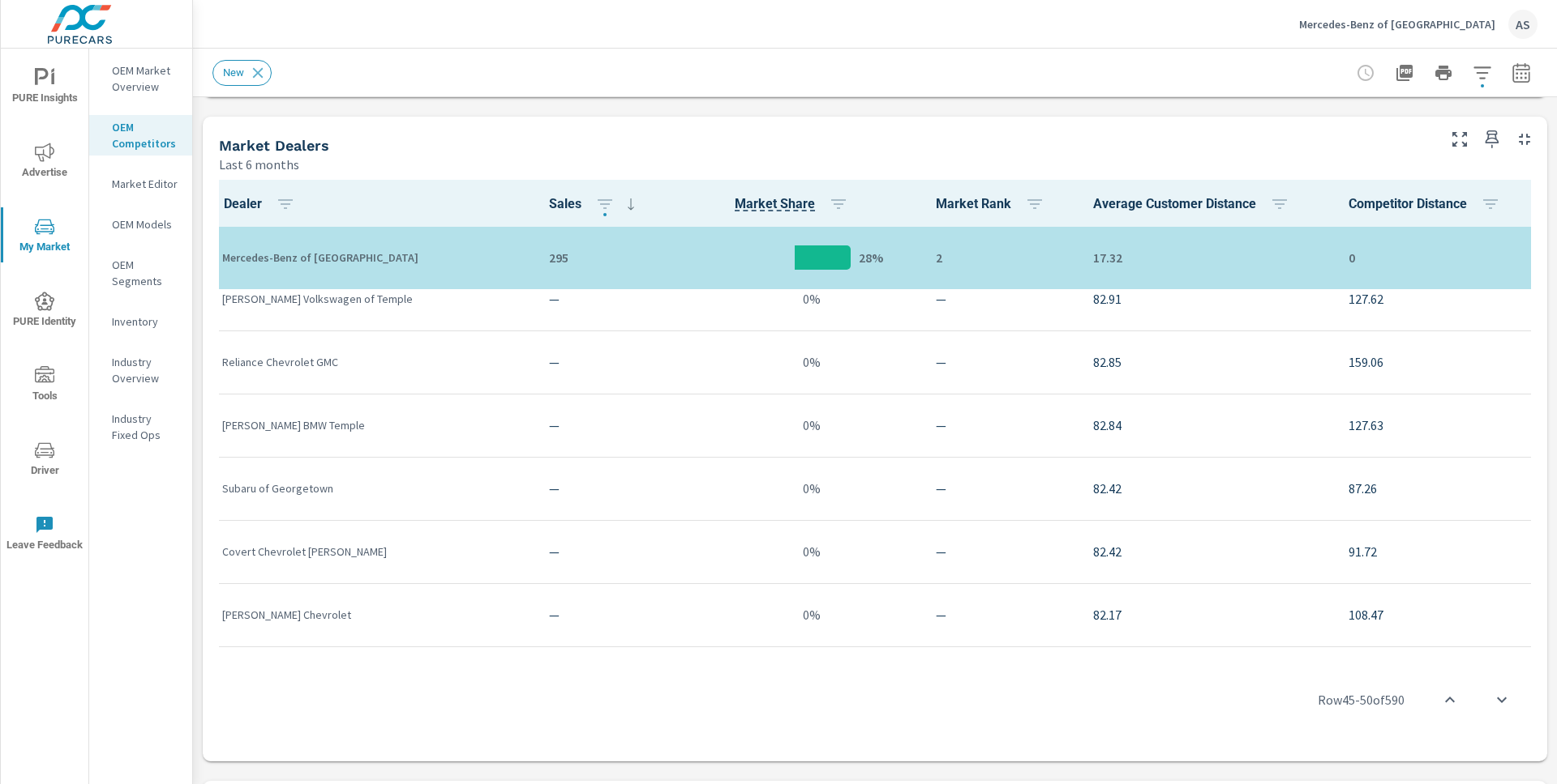
scroll to position [287, 0]
